Goal: Task Accomplishment & Management: Manage account settings

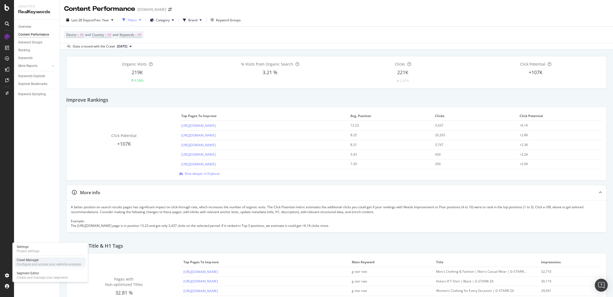
click at [38, 262] on div "Configure and access your website analyses" at bounding box center [49, 264] width 64 height 4
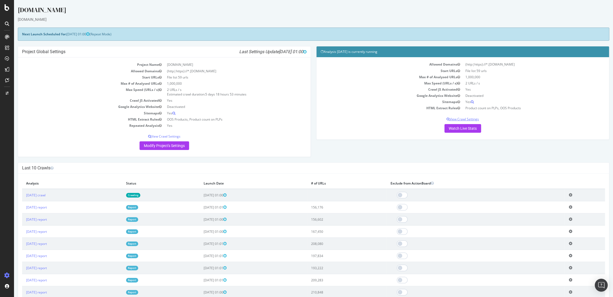
click at [466, 117] on p "View Crawl Settings" at bounding box center [463, 119] width 284 height 5
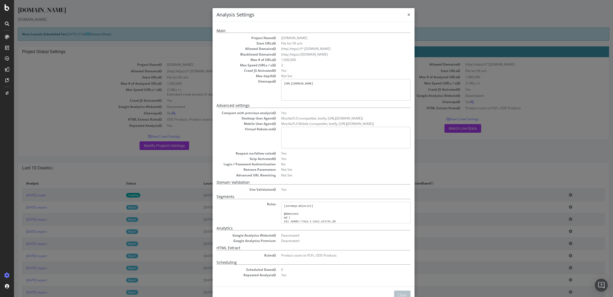
click at [407, 14] on span "×" at bounding box center [408, 15] width 3 height 8
